Goal: Information Seeking & Learning: Find contact information

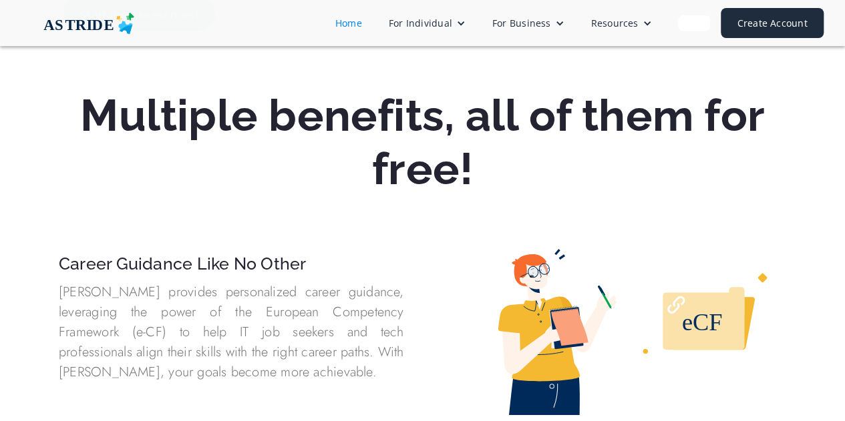
scroll to position [334, 0]
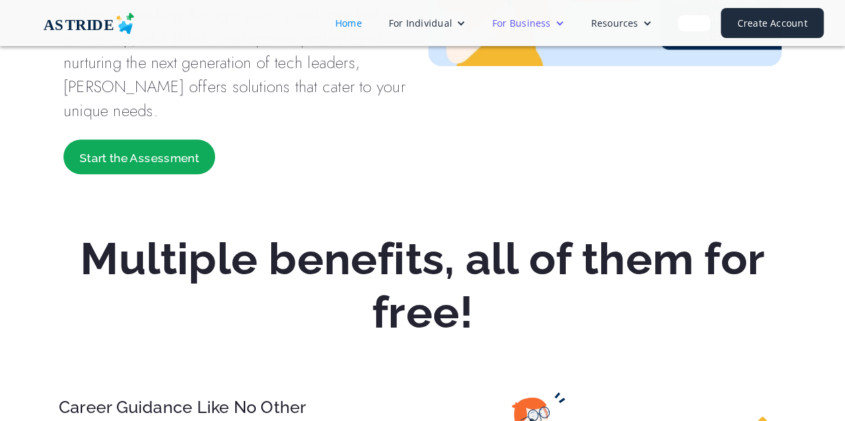
click at [527, 22] on div "For Business" at bounding box center [521, 23] width 59 height 14
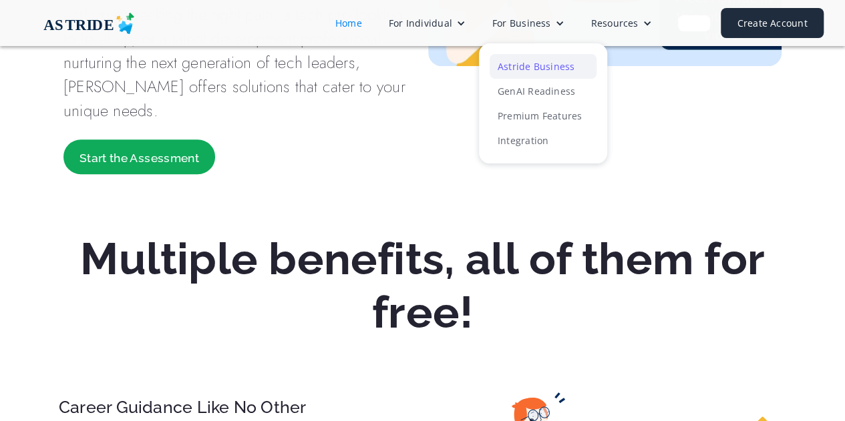
click at [522, 62] on link "Astride Business" at bounding box center [542, 66] width 107 height 25
click at [630, 23] on div "Resources" at bounding box center [613, 23] width 47 height 14
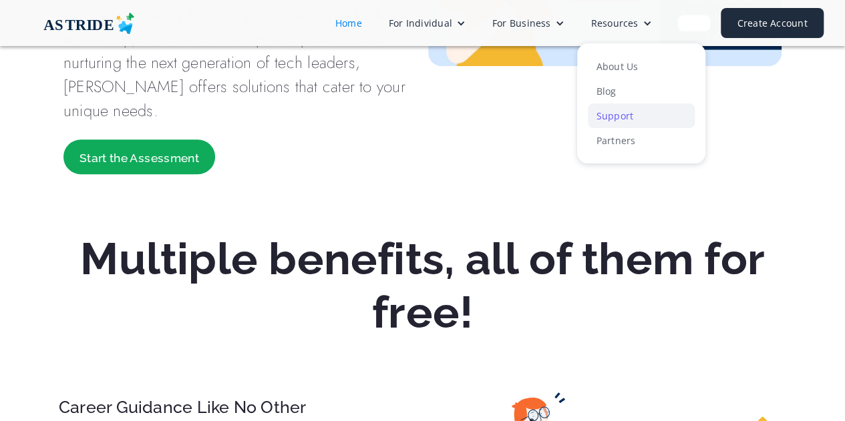
click at [605, 120] on link "Support" at bounding box center [641, 115] width 107 height 25
